Goal: Information Seeking & Learning: Learn about a topic

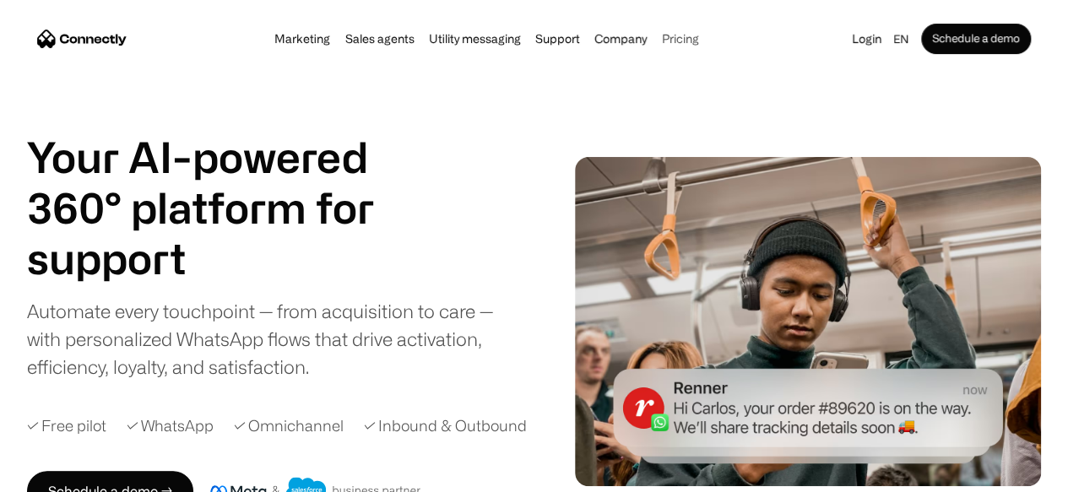
click at [698, 36] on link "Pricing" at bounding box center [680, 39] width 47 height 14
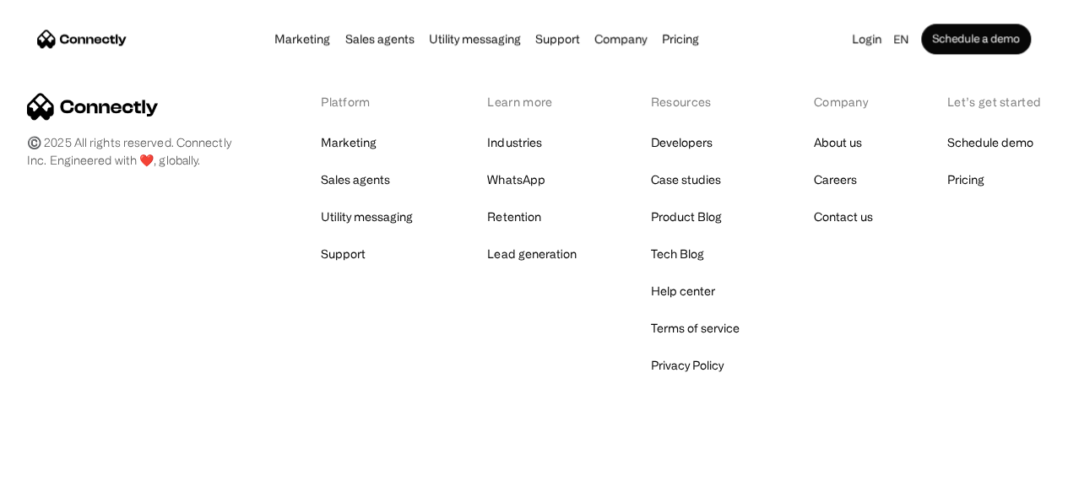
scroll to position [1125, 0]
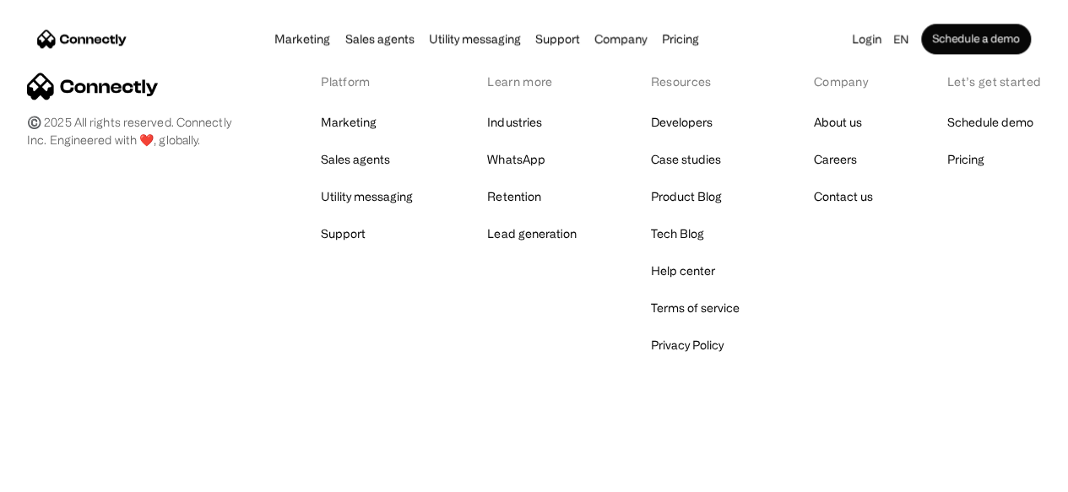
drag, startPoint x: 1076, startPoint y: 120, endPoint x: 1071, endPoint y: 447, distance: 326.9
